Goal: Browse casually

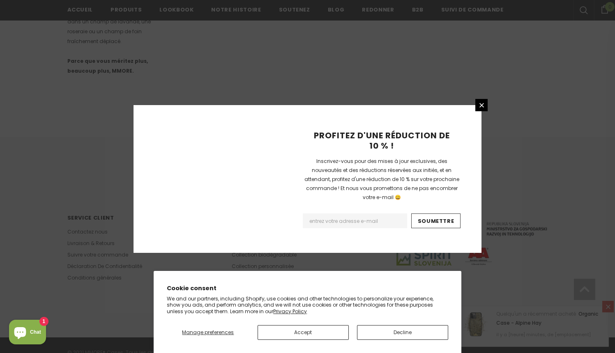
scroll to position [509, 0]
